Goal: Use online tool/utility: Utilize a website feature to perform a specific function

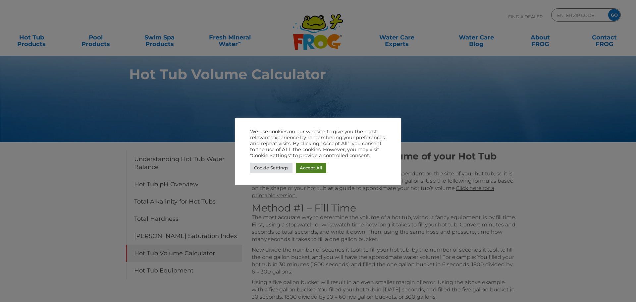
click at [308, 166] on link "Accept All" at bounding box center [311, 168] width 30 height 10
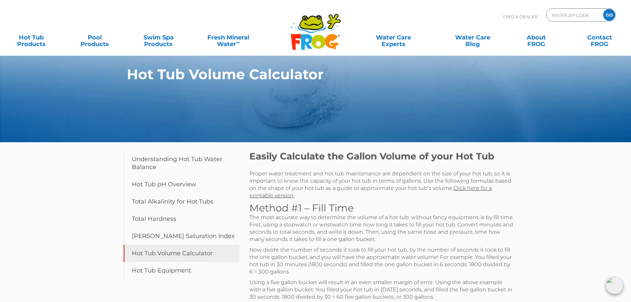
click at [201, 252] on link "Hot Tub Volume Calculator" at bounding box center [181, 252] width 116 height 17
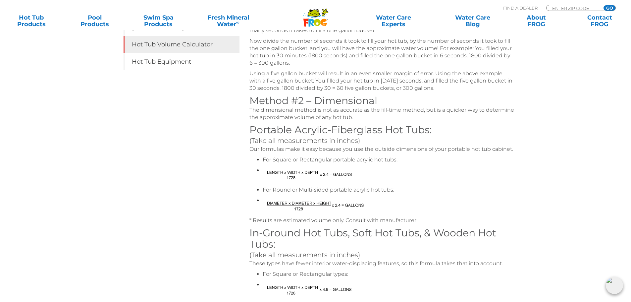
scroll to position [232, 0]
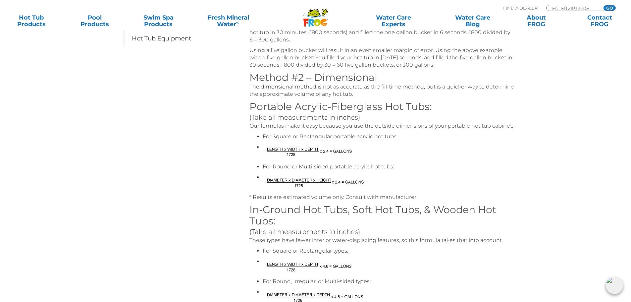
click at [150, 192] on div "Table of Contents Understanding Hot Tub Water Balance Hot Tub pH Overview Total…" at bounding box center [315, 174] width 397 height 528
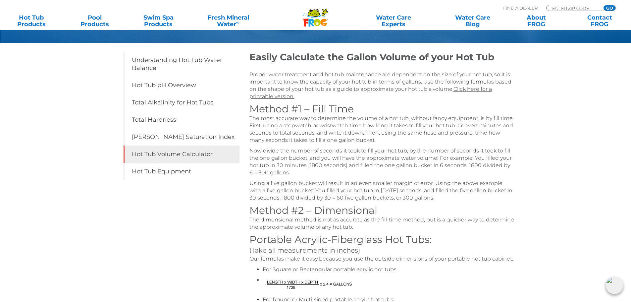
scroll to position [99, 0]
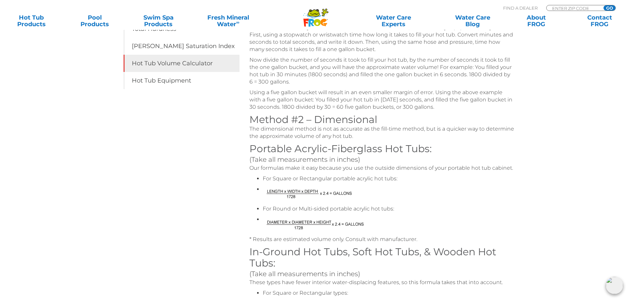
scroll to position [199, 0]
